Goal: Task Accomplishment & Management: Use online tool/utility

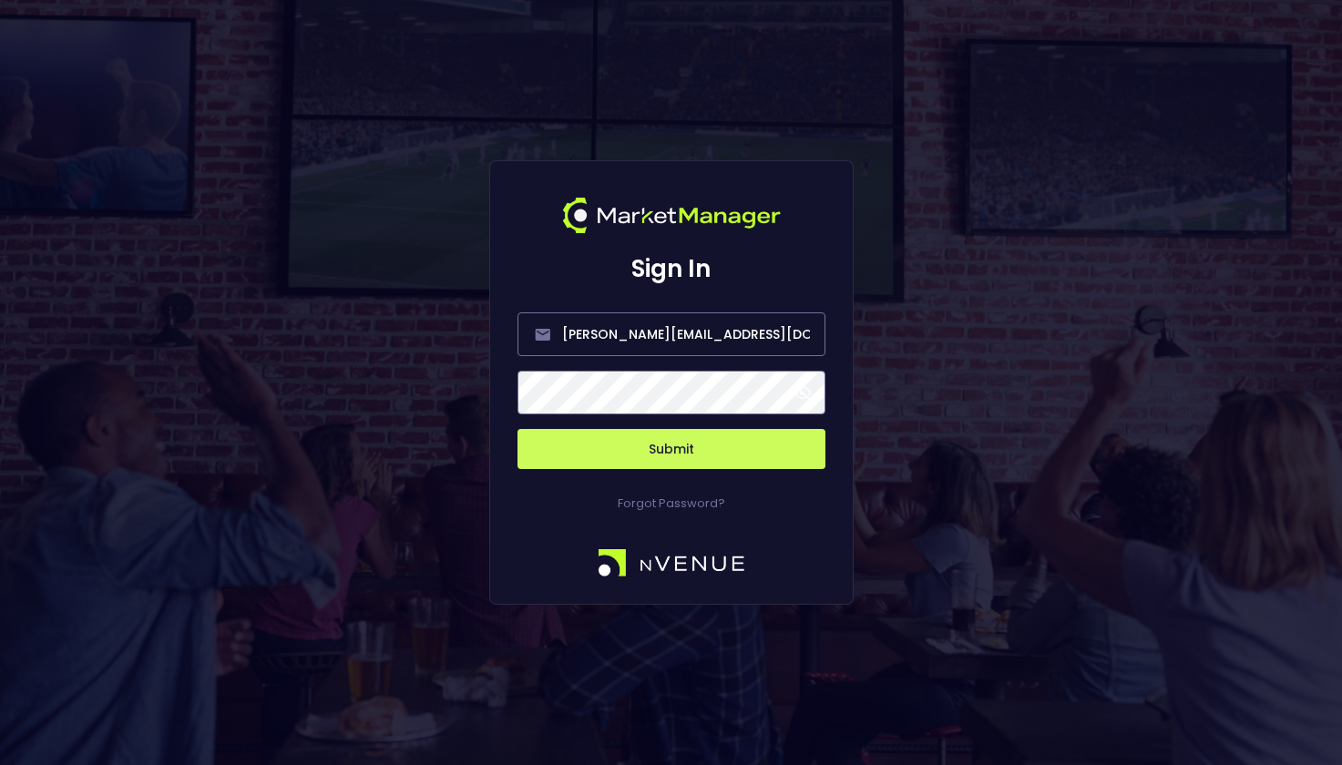
click at [648, 448] on button "Submit" at bounding box center [671, 449] width 308 height 40
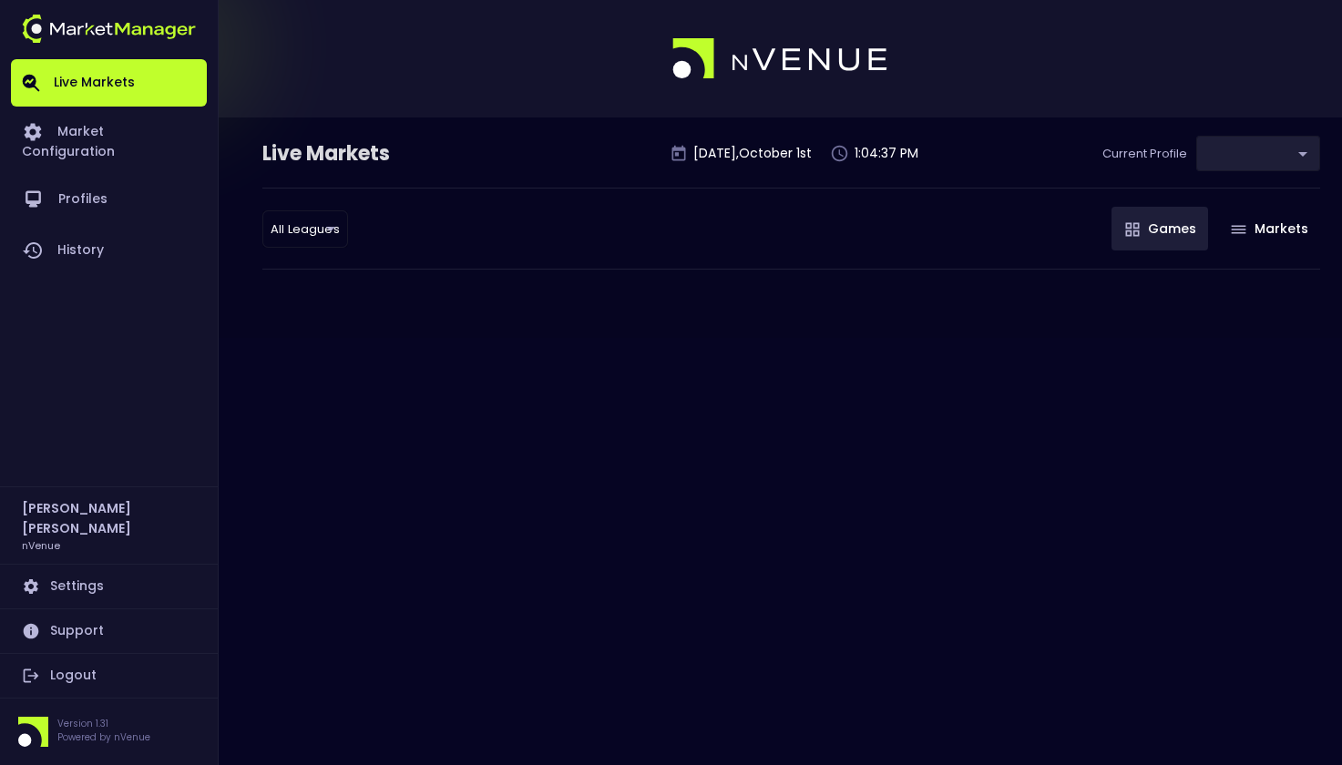
type input "0d810fa5-e353-4d9c-b11d-31f095cae871"
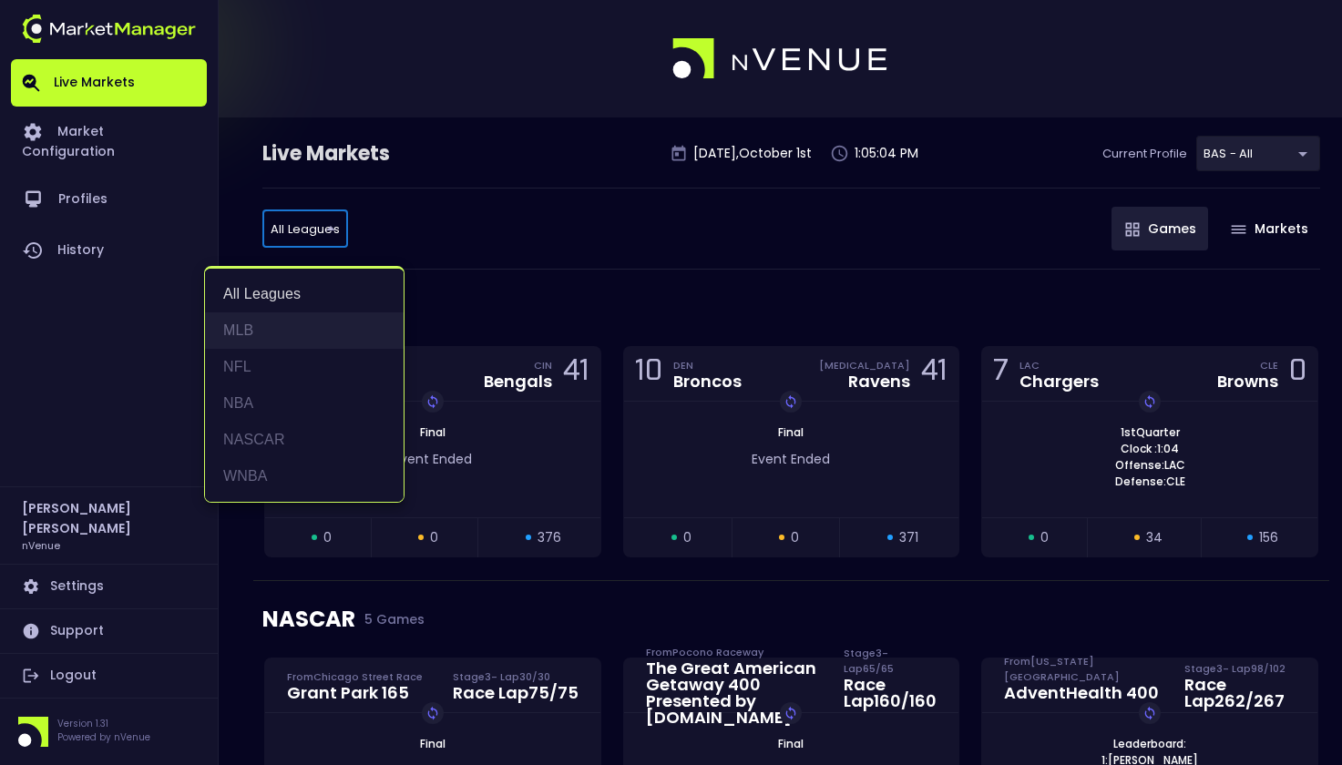
click at [263, 335] on li "MLB" at bounding box center [304, 331] width 199 height 36
type input "MLB"
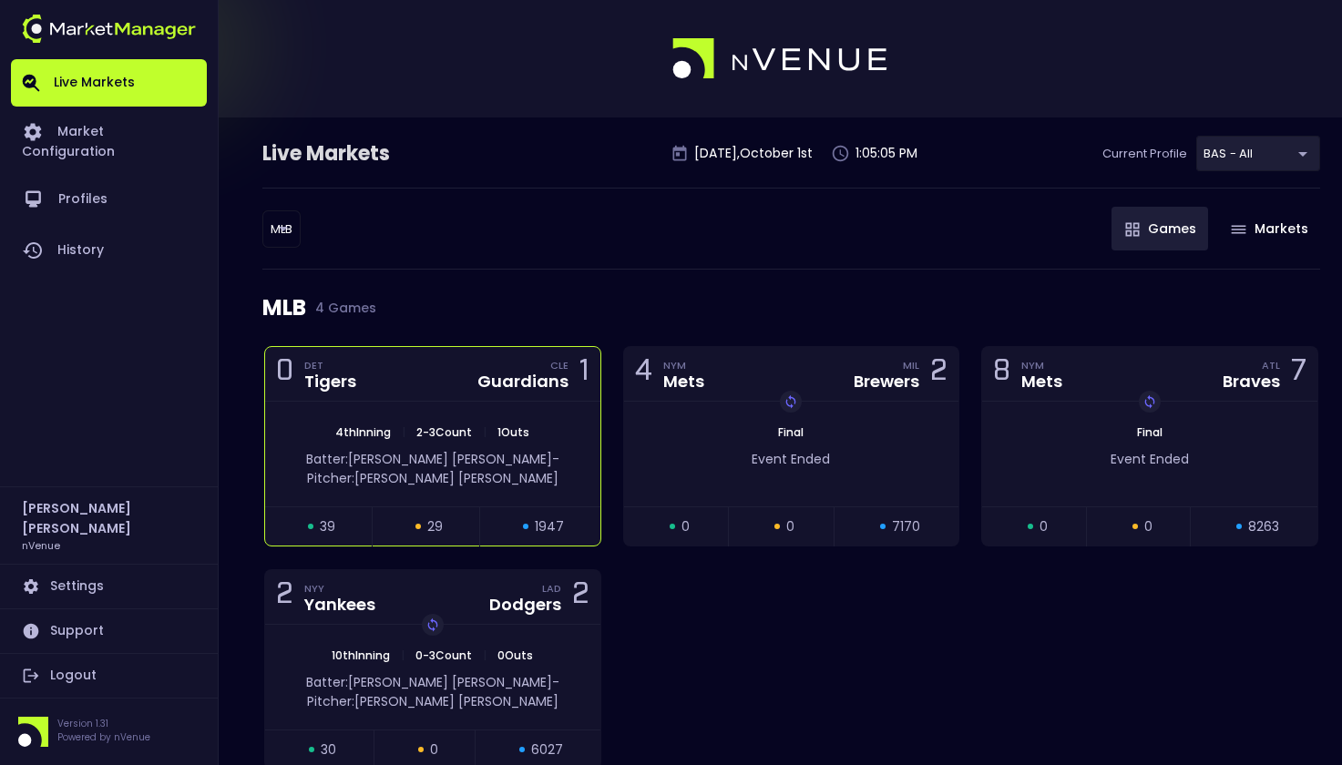
click at [431, 397] on div "0 DET Tigers CLE Guardians 1" at bounding box center [432, 374] width 335 height 55
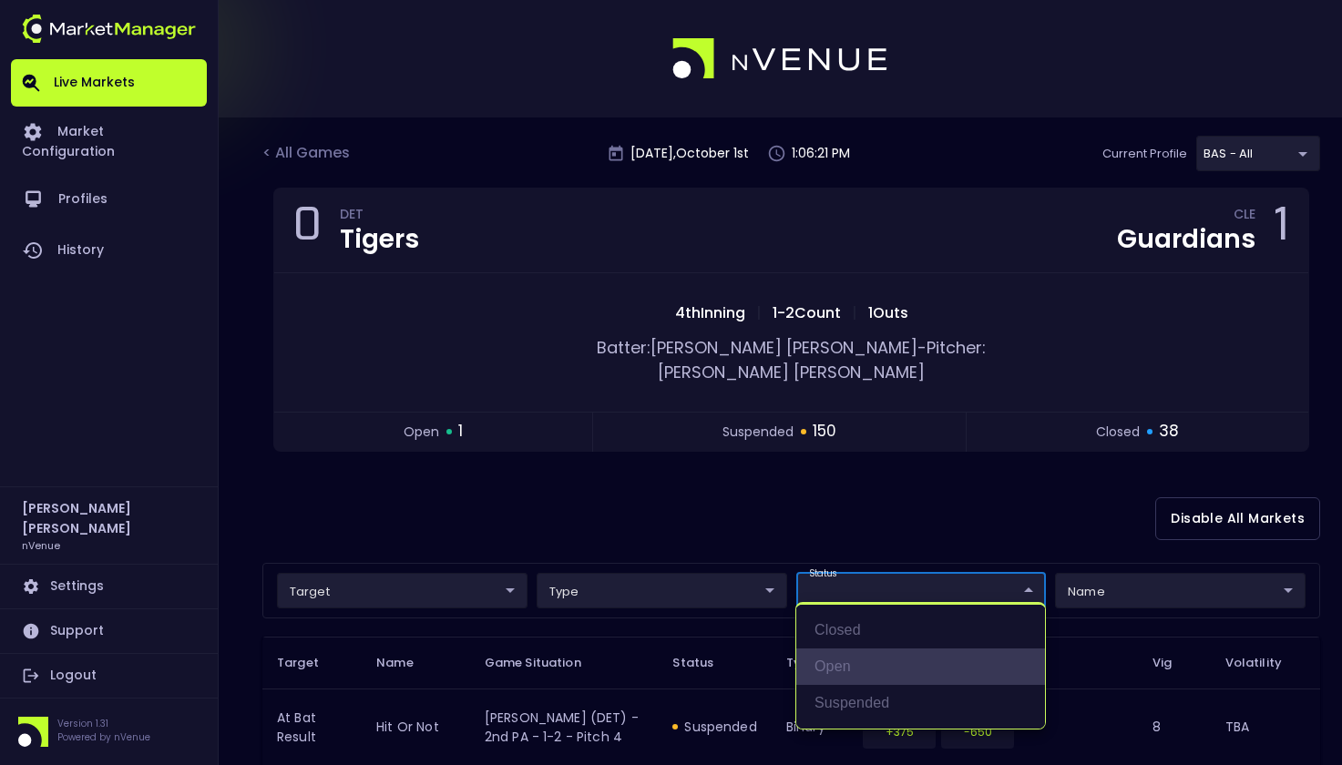
click at [849, 661] on li "open" at bounding box center [920, 667] width 249 height 36
type input "open"
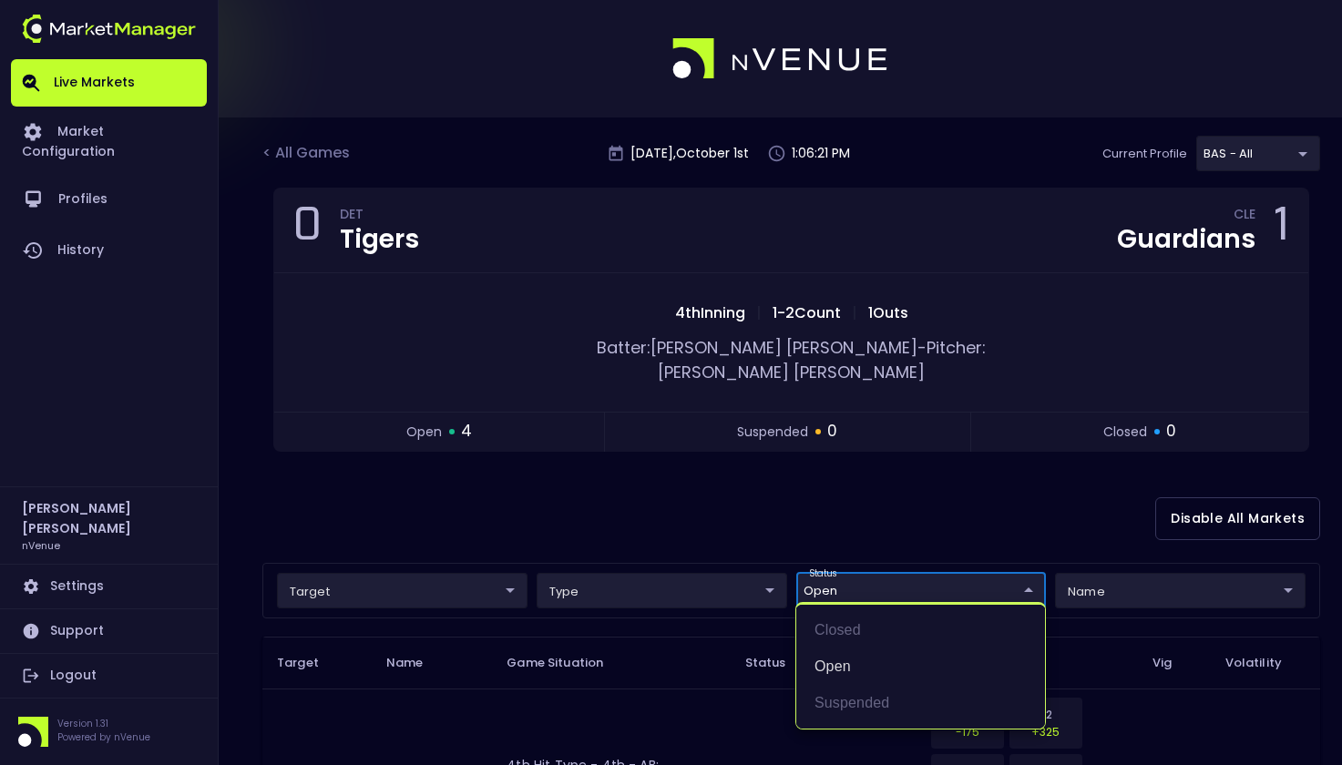
click at [829, 499] on div at bounding box center [671, 382] width 1342 height 765
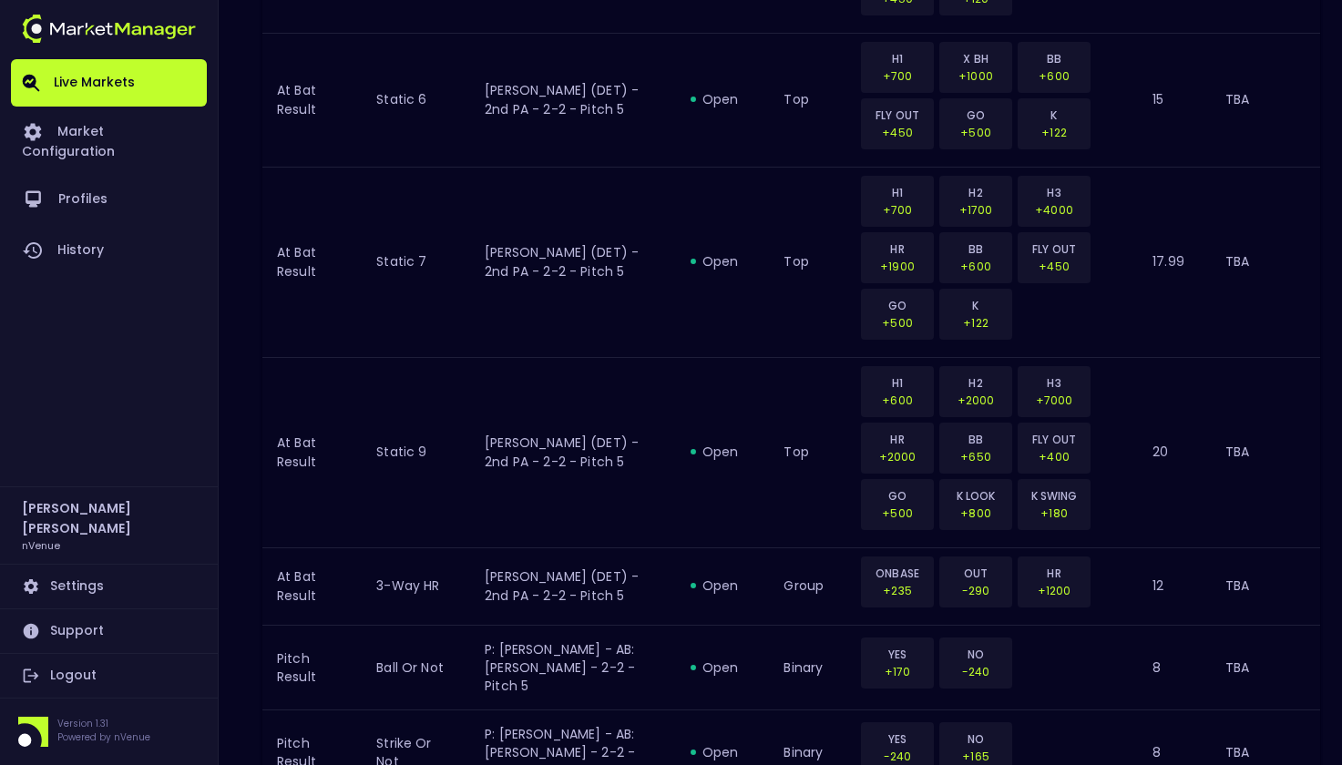
scroll to position [2343, 0]
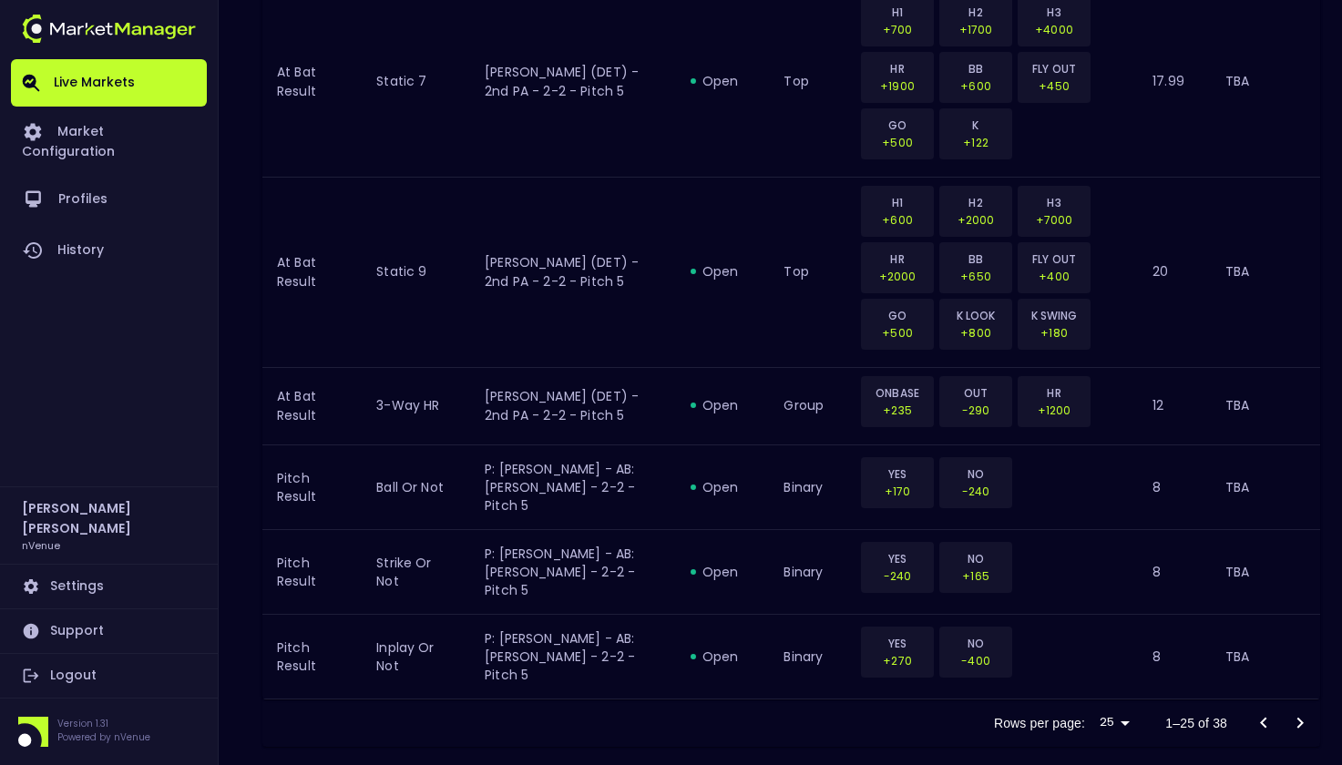
click at [1300, 717] on icon "Go to next page" at bounding box center [1300, 722] width 6 height 11
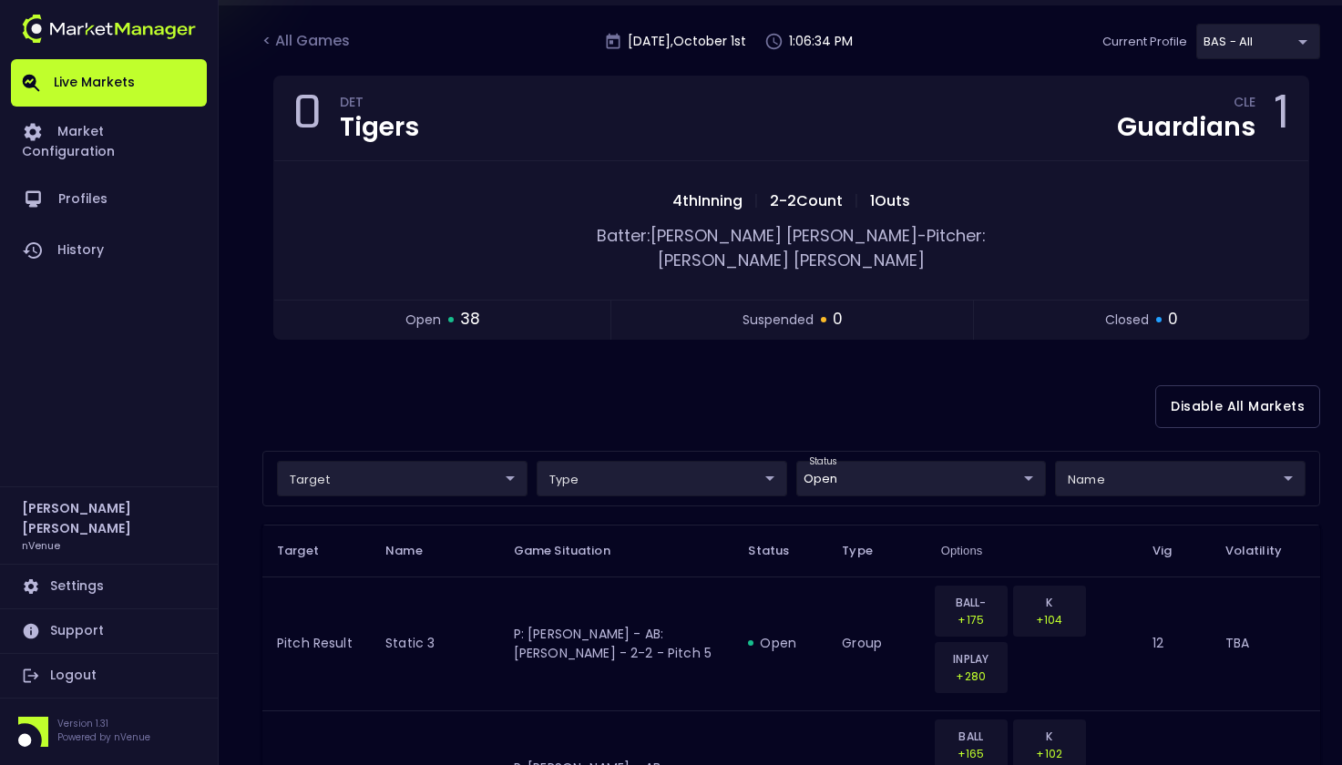
scroll to position [330, 0]
